Goal: Information Seeking & Learning: Learn about a topic

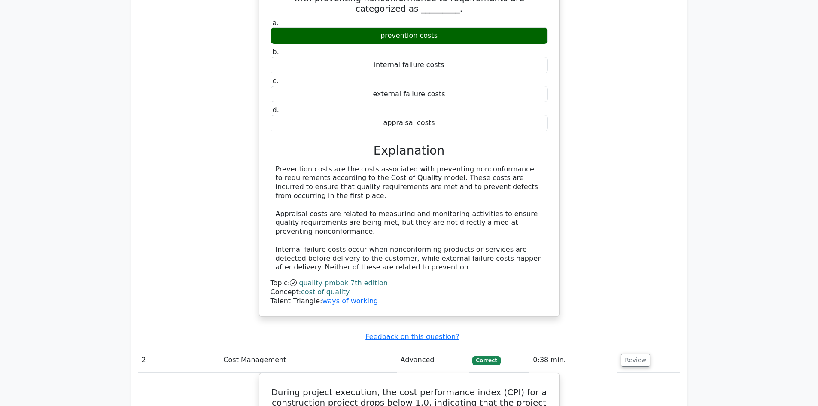
scroll to position [1794, 0]
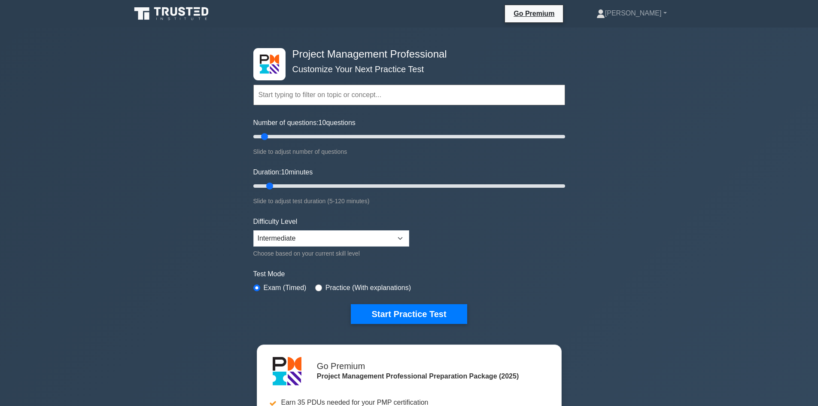
click at [383, 317] on button "Start Practice Test" at bounding box center [409, 314] width 116 height 20
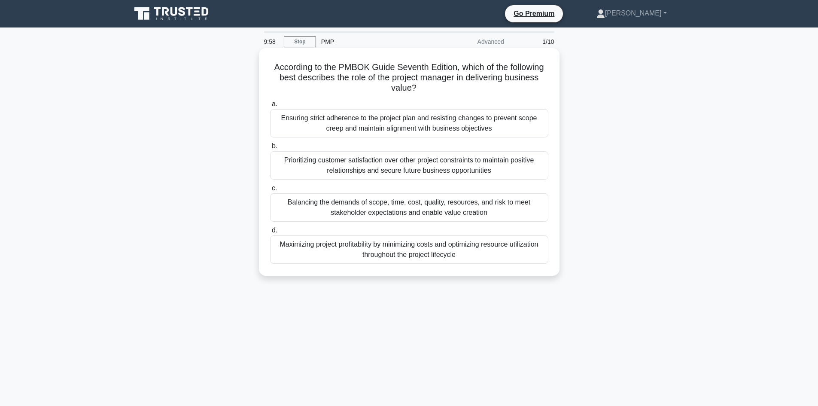
scroll to position [45, 0]
click at [354, 208] on div "Balancing the demands of scope, time, cost, quality, resources, and risk to mee…" at bounding box center [409, 207] width 278 height 28
click at [270, 191] on input "c. Balancing the demands of scope, time, cost, quality, resources, and risk to …" at bounding box center [270, 189] width 0 height 6
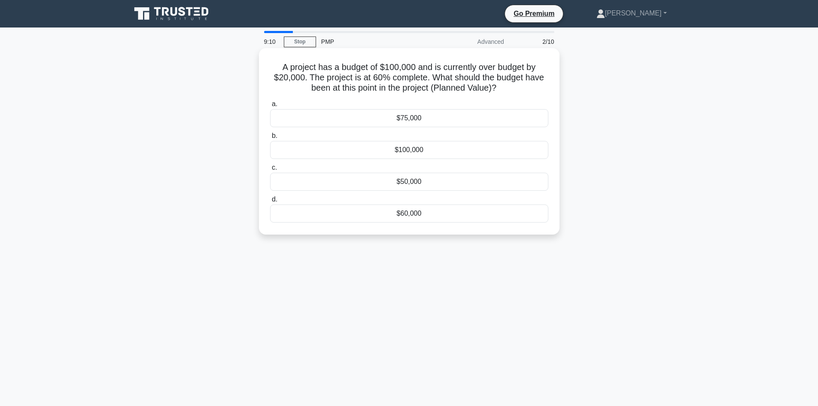
click at [421, 213] on div "$60,000" at bounding box center [409, 213] width 278 height 18
click at [270, 202] on input "d. $60,000" at bounding box center [270, 200] width 0 height 6
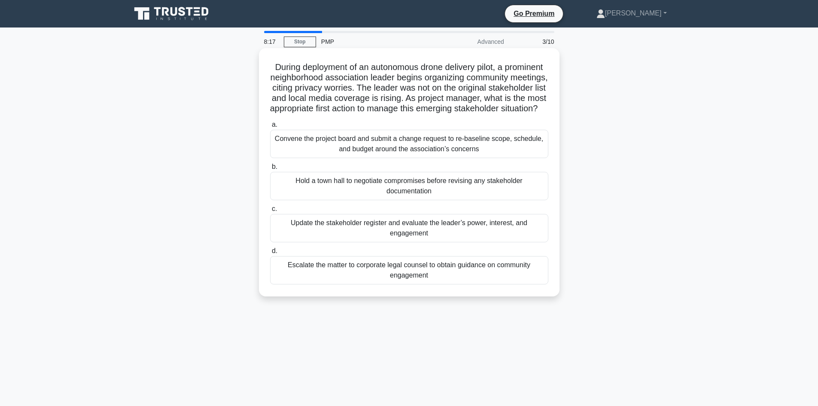
click at [359, 238] on div "Update the stakeholder register and evaluate the leader’s power, interest, and …" at bounding box center [409, 228] width 278 height 28
click at [270, 212] on input "c. Update the stakeholder register and evaluate the leader’s power, interest, a…" at bounding box center [270, 209] width 0 height 6
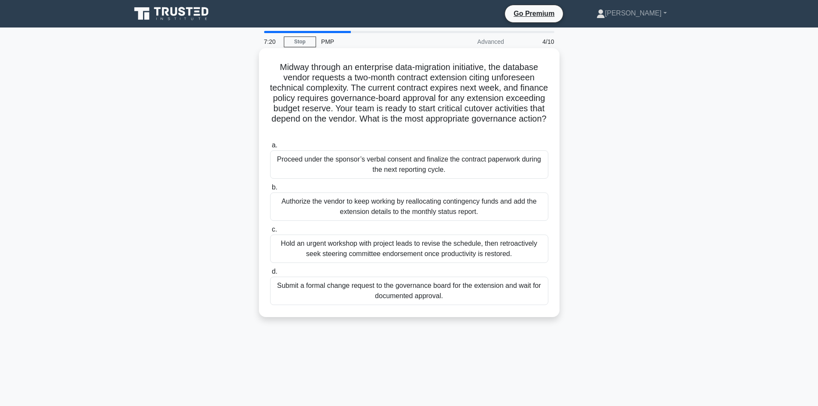
click at [369, 297] on div "Submit a formal change request to the governance board for the extension and wa…" at bounding box center [409, 291] width 278 height 28
click at [270, 274] on input "d. Submit a formal change request to the governance board for the extension and…" at bounding box center [270, 272] width 0 height 6
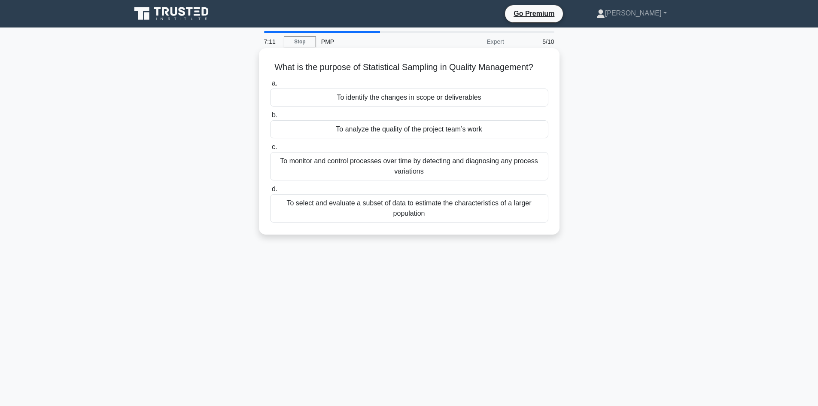
drag, startPoint x: 361, startPoint y: 68, endPoint x: 547, endPoint y: 73, distance: 185.6
type textarea "Statistical Sampling in Quality Management?"
click at [552, 72] on div "What is the purpose of Statistical Sampling in Quality Management? .spinner_0XT…" at bounding box center [409, 141] width 294 height 179
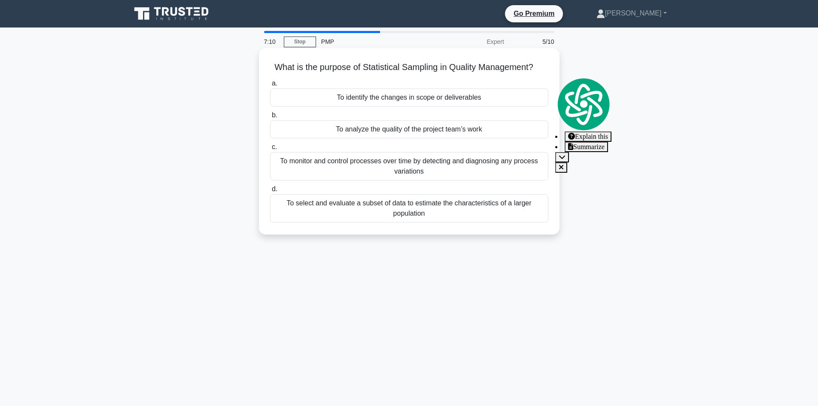
copy h5 "Statistical Sampling in Quality Management?"
click at [347, 212] on div "To select and evaluate a subset of data to estimate the characteristics of a la…" at bounding box center [409, 208] width 278 height 28
click at [270, 192] on input "d. To select and evaluate a subset of data to estimate the characteristics of a…" at bounding box center [270, 189] width 0 height 6
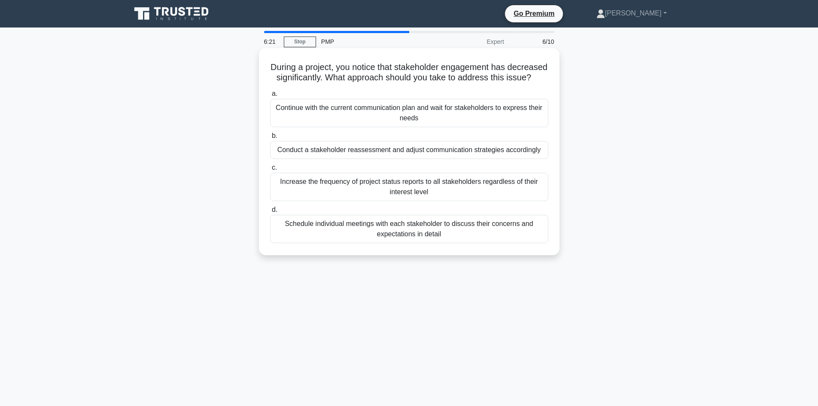
click at [432, 241] on div "Schedule individual meetings with each stakeholder to discuss their concerns an…" at bounding box center [409, 229] width 278 height 28
click at [270, 213] on input "d. Schedule individual meetings with each stakeholder to discuss their concerns…" at bounding box center [270, 210] width 0 height 6
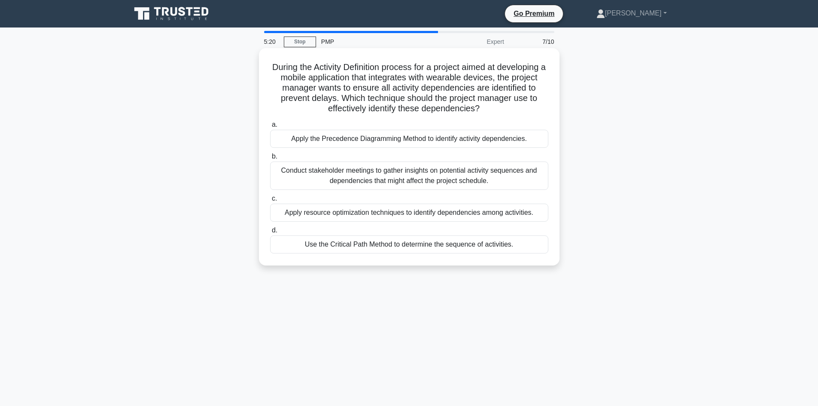
click at [382, 140] on div "Apply the Precedence Diagramming Method to identify activity dependencies." at bounding box center [409, 139] width 278 height 18
click at [270, 128] on input "a. Apply the Precedence Diagramming Method to identify activity dependencies." at bounding box center [270, 125] width 0 height 6
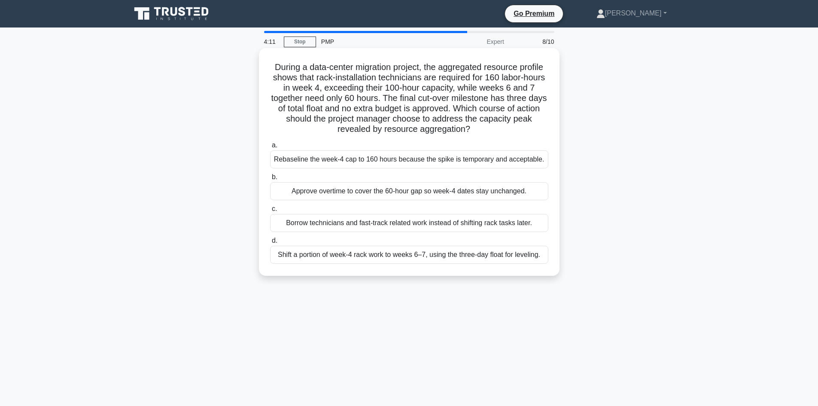
click at [399, 255] on div "Shift a portion of week-4 rack work to weeks 6–7, using the three-day float for…" at bounding box center [409, 255] width 278 height 18
click at [270, 243] on input "d. Shift a portion of week-4 rack work to weeks 6–7, using the three-day float …" at bounding box center [270, 241] width 0 height 6
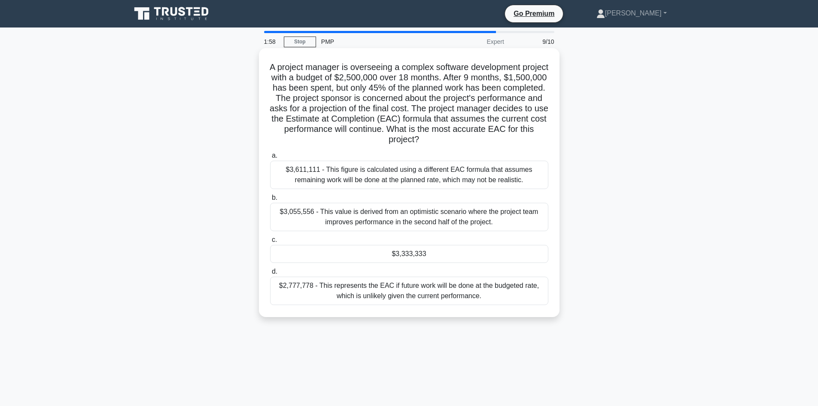
click at [475, 256] on div "$3,333,333" at bounding box center [409, 254] width 278 height 18
click at [270, 243] on input "c. $3,333,333" at bounding box center [270, 240] width 0 height 6
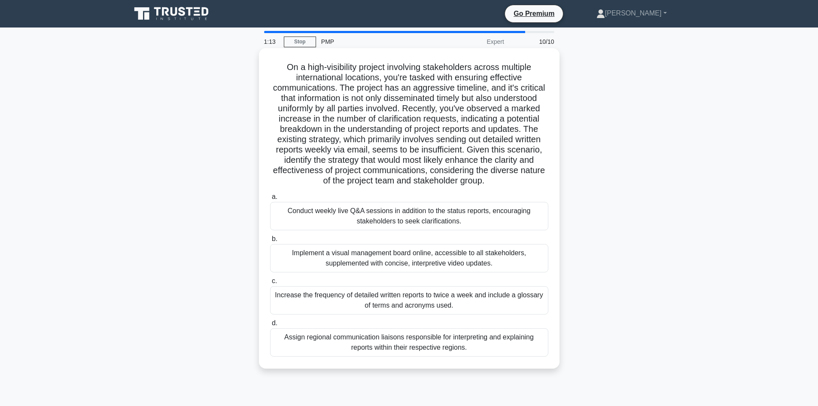
click at [360, 259] on div "Implement a visual management board online, accessible to all stakeholders, sup…" at bounding box center [409, 258] width 278 height 28
click at [270, 242] on input "b. Implement a visual management board online, accessible to all stakeholders, …" at bounding box center [270, 239] width 0 height 6
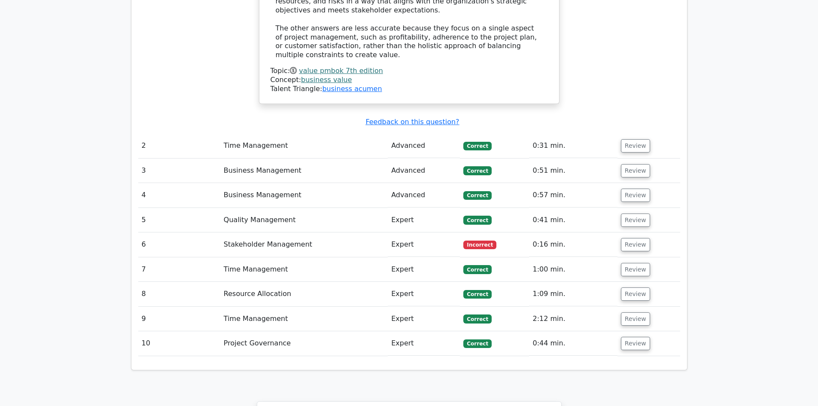
scroll to position [45, 0]
click at [633, 312] on button "Review" at bounding box center [635, 318] width 29 height 13
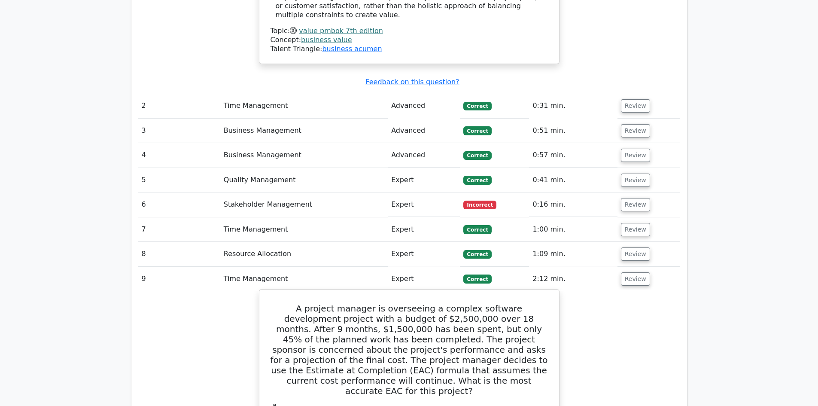
scroll to position [1065, 0]
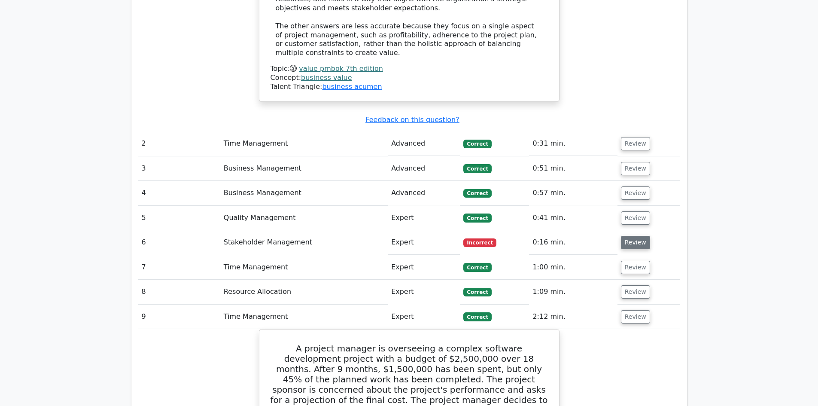
click at [637, 236] on button "Review" at bounding box center [635, 242] width 29 height 13
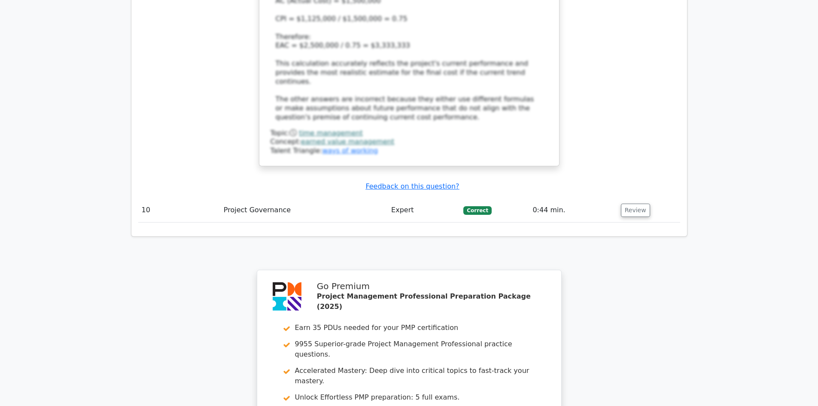
scroll to position [2519, 0]
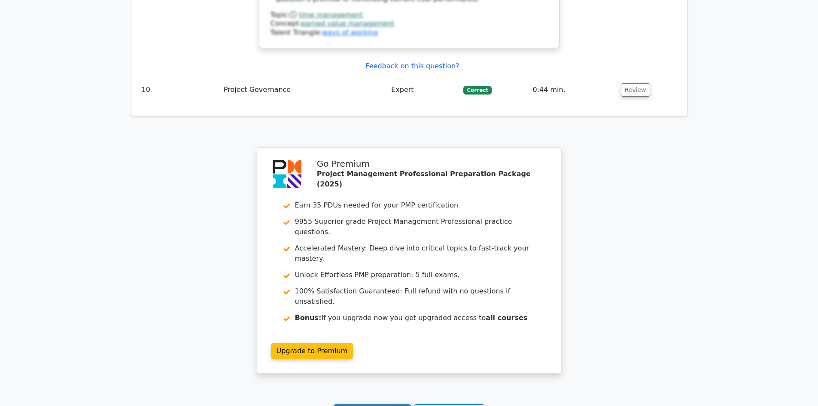
click at [374, 404] on link "Continue practicing" at bounding box center [372, 412] width 79 height 16
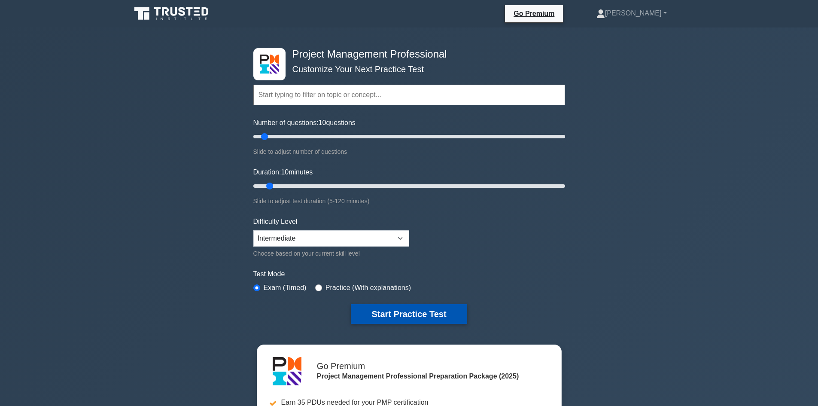
click at [390, 310] on button "Start Practice Test" at bounding box center [409, 314] width 116 height 20
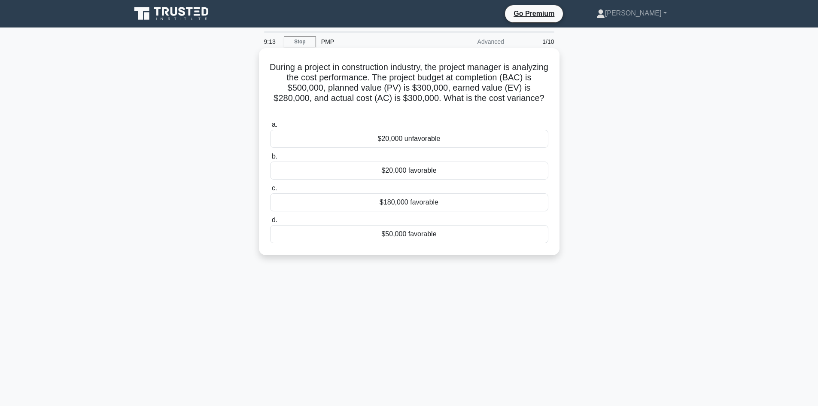
click at [441, 137] on div "$20,000 unfavorable" at bounding box center [409, 139] width 278 height 18
click at [270, 128] on input "a. $20,000 unfavorable" at bounding box center [270, 125] width 0 height 6
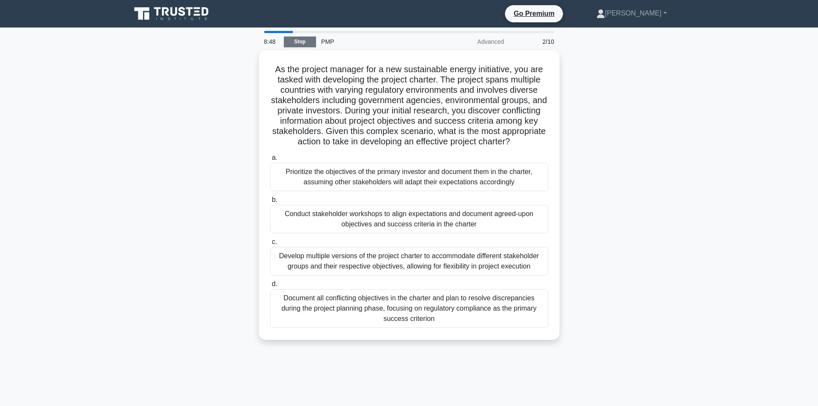
click at [300, 42] on link "Stop" at bounding box center [300, 41] width 32 height 11
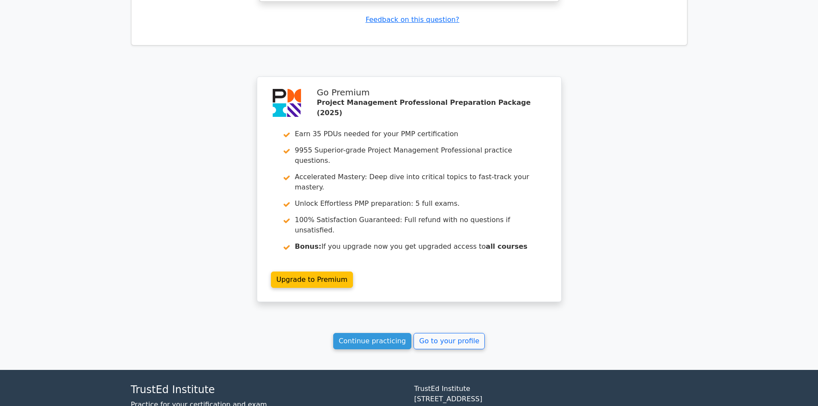
scroll to position [45, 0]
